Goal: Information Seeking & Learning: Understand process/instructions

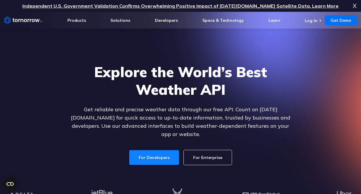
click at [165, 151] on link "For Developers" at bounding box center [154, 157] width 50 height 15
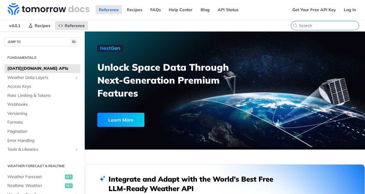
click at [320, 25] on input "search" at bounding box center [329, 25] width 60 height 5
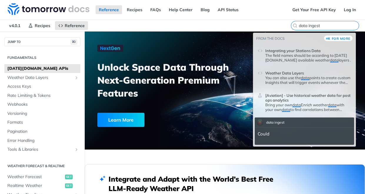
type input "data ingest"
click at [287, 55] on p "The field names should be according to [DATE][DOMAIN_NAME] available weather da…" at bounding box center [309, 57] width 86 height 9
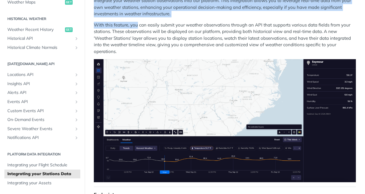
scroll to position [72, 0]
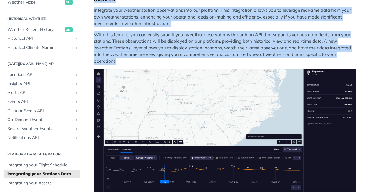
drag, startPoint x: 94, startPoint y: 43, endPoint x: 303, endPoint y: 64, distance: 210.1
copy article "Integrating your Stations Data Overview Integrate your weather station observat…"
